Goal: Information Seeking & Learning: Check status

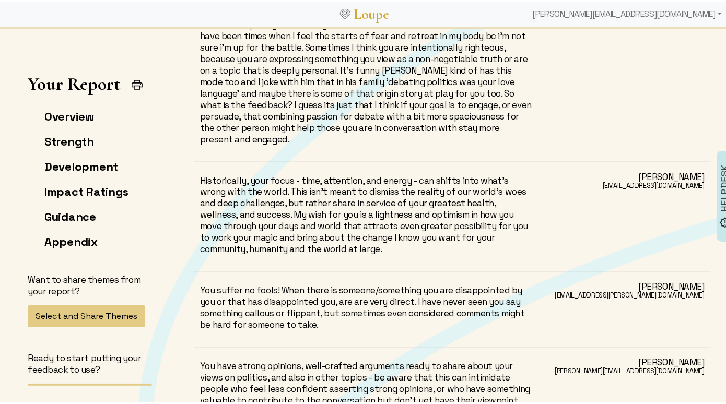
scroll to position [15248, 0]
